Goal: Book appointment/travel/reservation

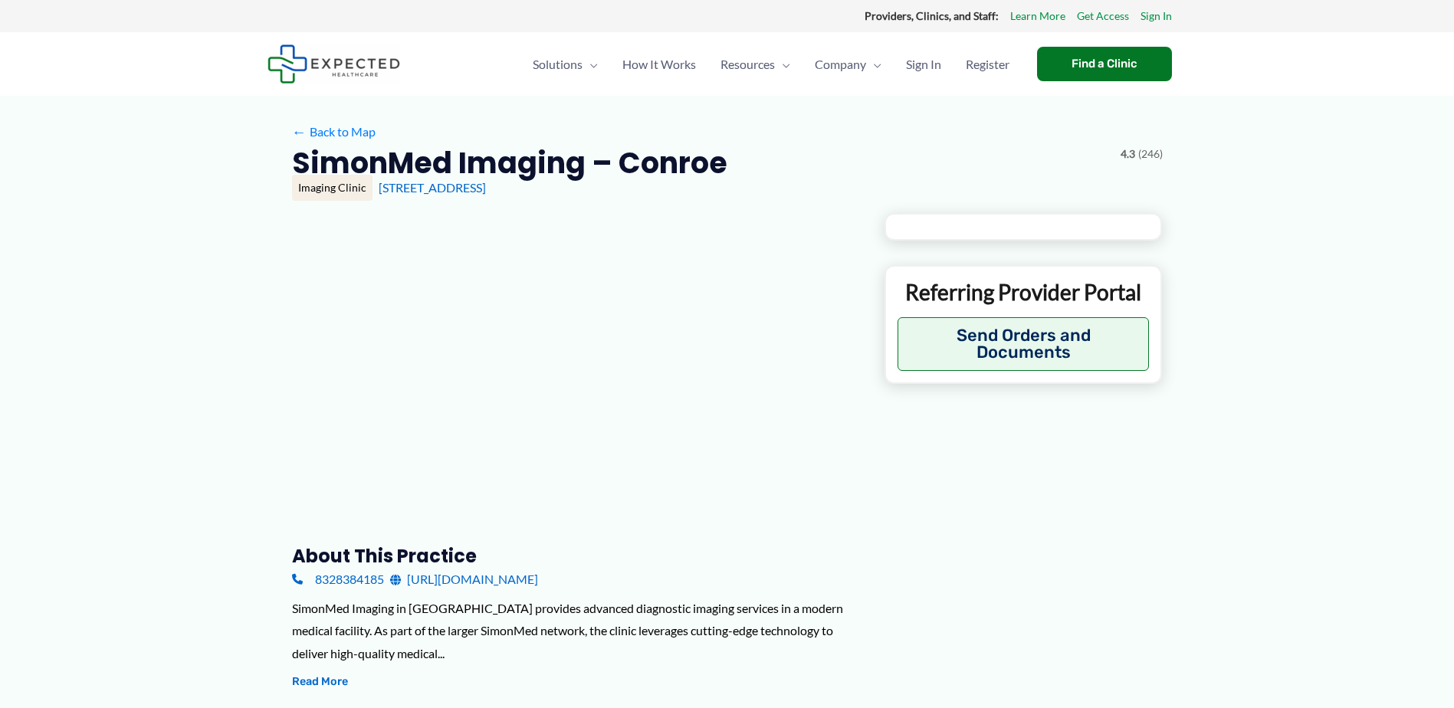
type input "**********"
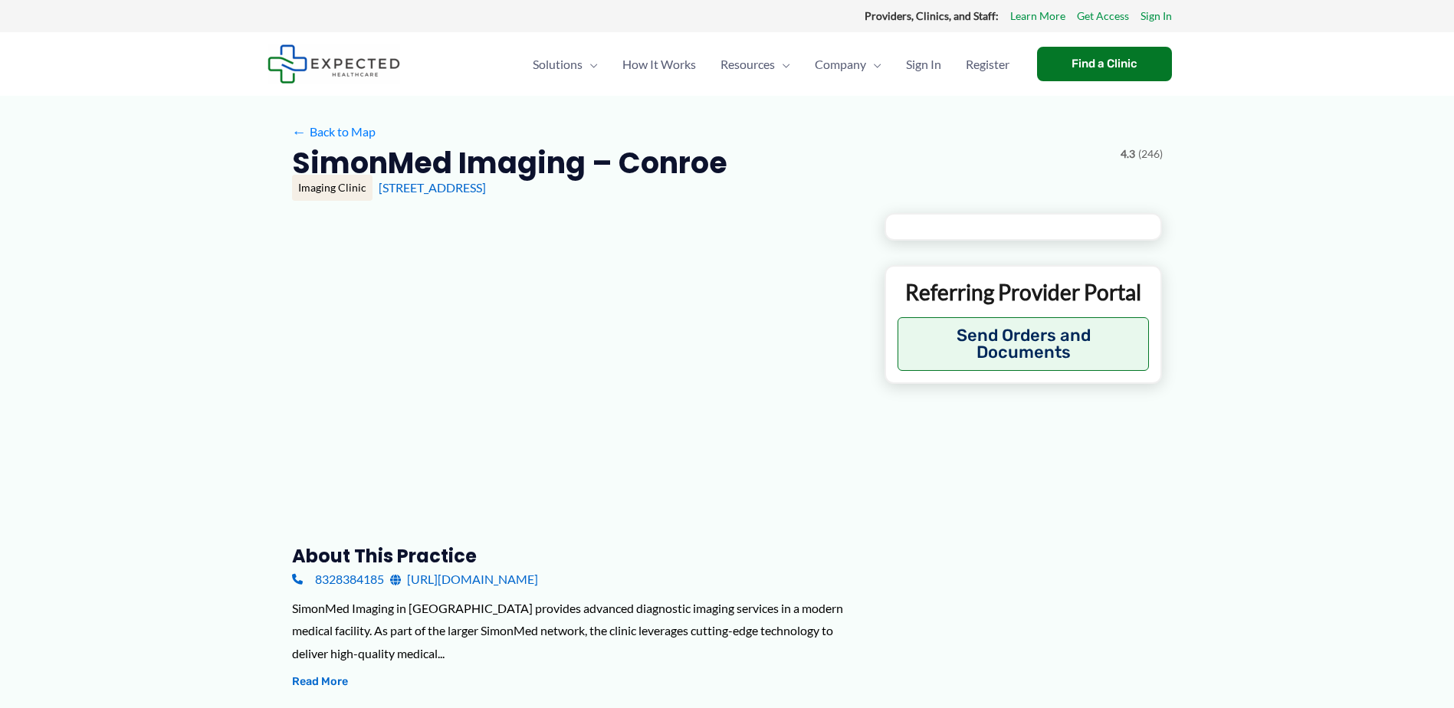
type input "**********"
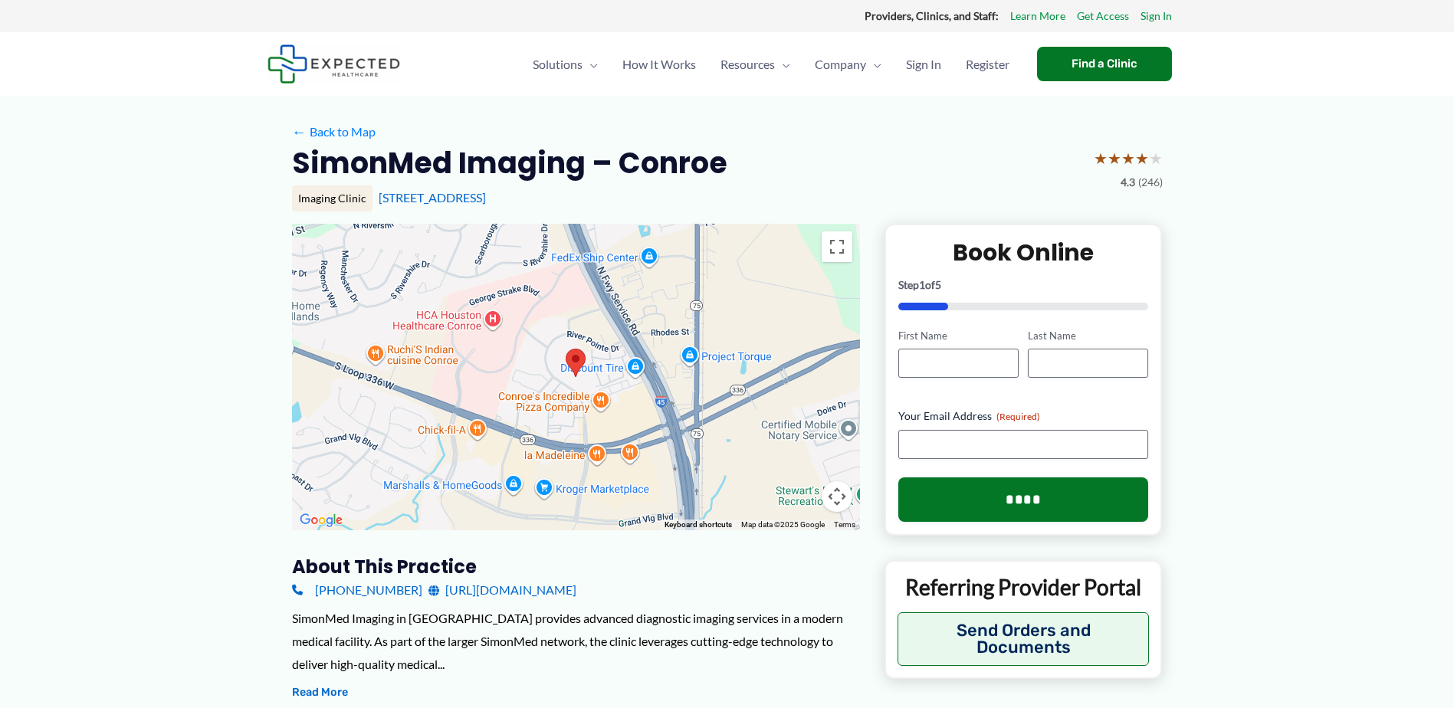
click at [527, 584] on link "[URL][DOMAIN_NAME]" at bounding box center [502, 590] width 148 height 23
